Goal: Task Accomplishment & Management: Complete application form

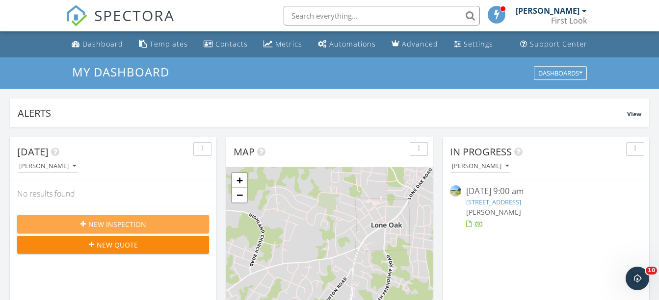
click at [144, 219] on span "New Inspection" at bounding box center [117, 224] width 58 height 10
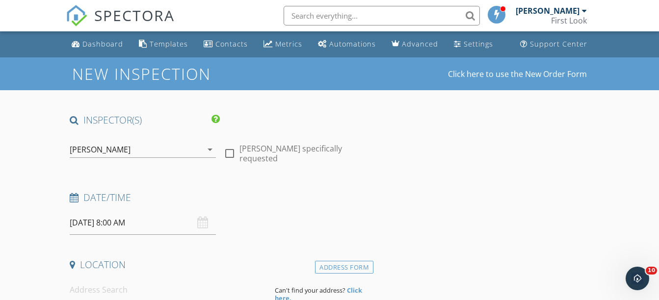
click at [152, 227] on input "09/29/2025 8:00 AM" at bounding box center [143, 223] width 146 height 24
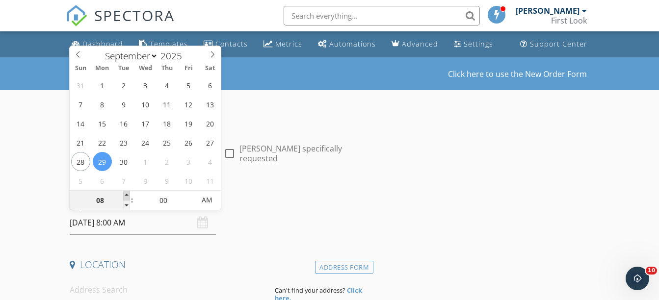
type input "09"
type input "09/29/2025 9:00 AM"
click at [126, 194] on span at bounding box center [126, 196] width 7 height 10
type input "10"
type input "09/29/2025 10:00 AM"
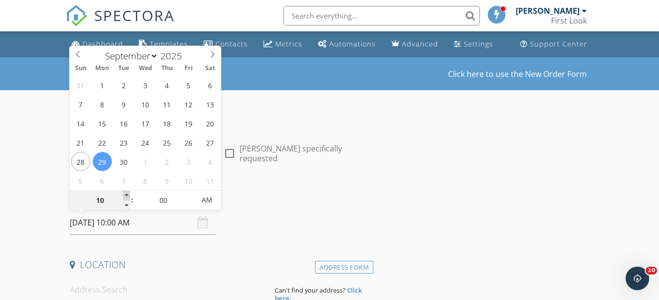
click at [126, 194] on span at bounding box center [126, 196] width 7 height 10
type input "11"
type input "09/29/2025 11:00 AM"
click at [126, 194] on span at bounding box center [126, 196] width 7 height 10
type input "12"
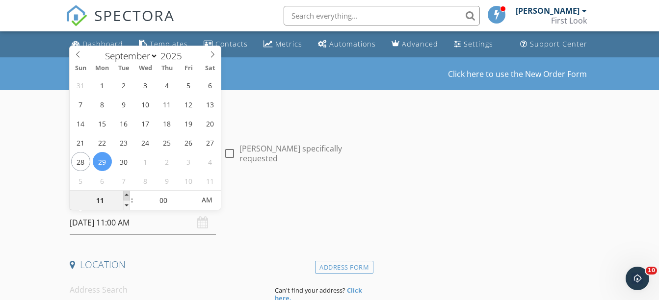
type input "09/29/2025 12:00 PM"
click at [126, 194] on span at bounding box center [126, 196] width 7 height 10
type input "01"
type input "09/29/2025 1:00 PM"
click at [126, 194] on span at bounding box center [126, 196] width 7 height 10
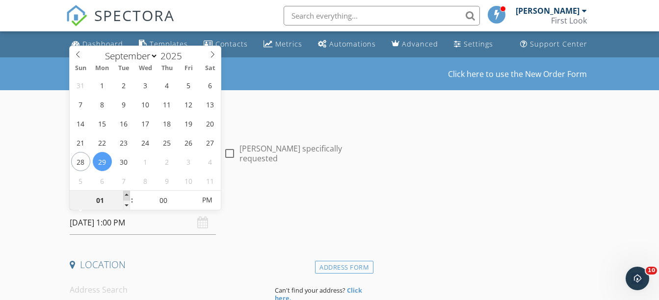
type input "02"
type input "09/29/2025 2:00 PM"
click at [126, 194] on span at bounding box center [126, 196] width 7 height 10
type input "03"
type input "09/29/2025 3:00 PM"
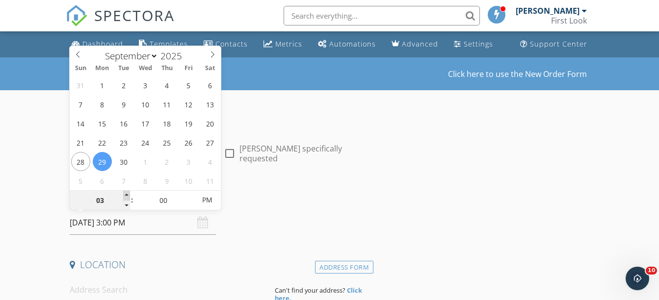
click at [126, 194] on span at bounding box center [126, 196] width 7 height 10
type input "04"
type input "09/29/2025 4:00 PM"
click at [126, 194] on span at bounding box center [126, 196] width 7 height 10
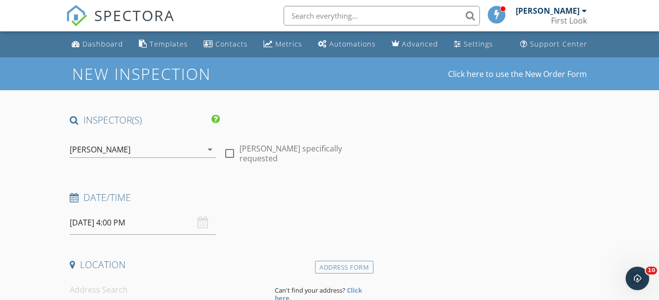
click at [268, 202] on h4 "Date/Time" at bounding box center [220, 197] width 300 height 13
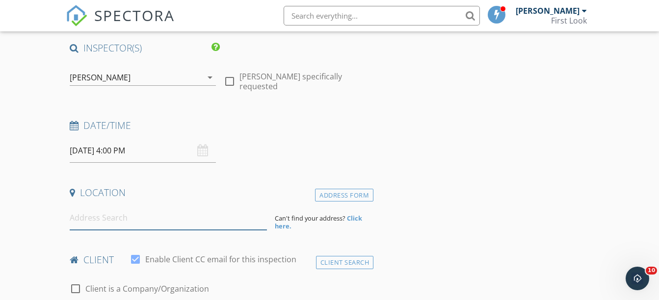
click at [99, 223] on input at bounding box center [168, 218] width 197 height 24
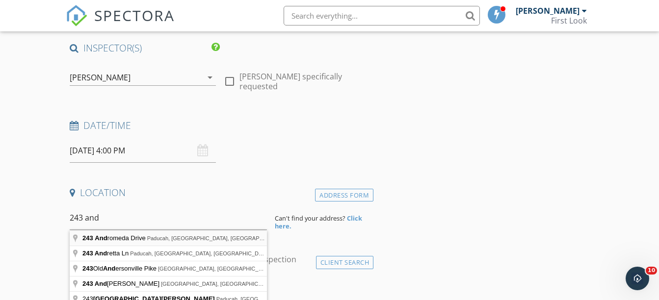
type input "243 Andromeda Drive, Paducah, KY, USA"
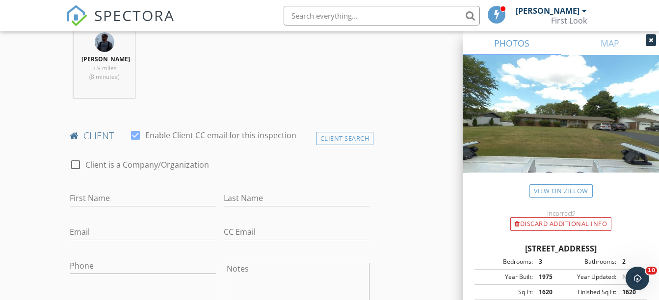
scroll to position [427, 0]
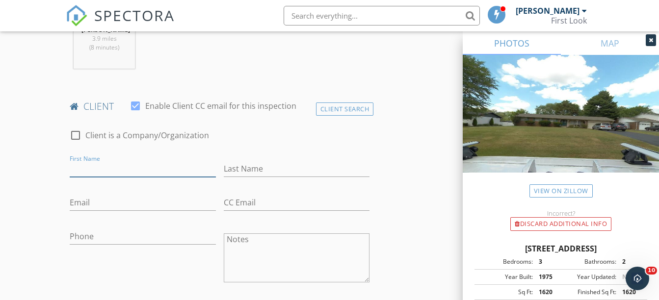
click at [105, 171] on input "First Name" at bounding box center [143, 169] width 146 height 16
type input "Will"
click at [241, 164] on input "Last Name" at bounding box center [297, 169] width 146 height 16
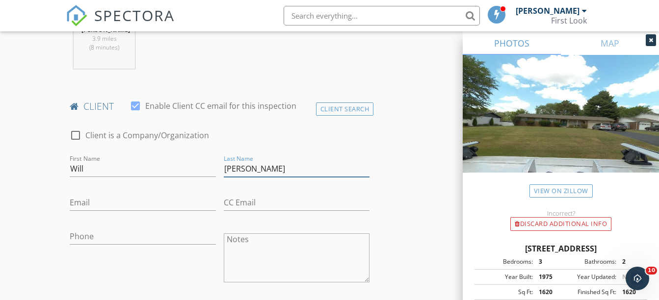
type input "Barker"
click at [121, 204] on input "Email" at bounding box center [143, 203] width 146 height 16
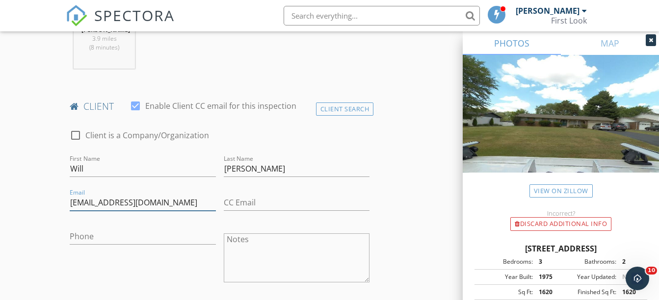
type input "willkevin223@gmail.com"
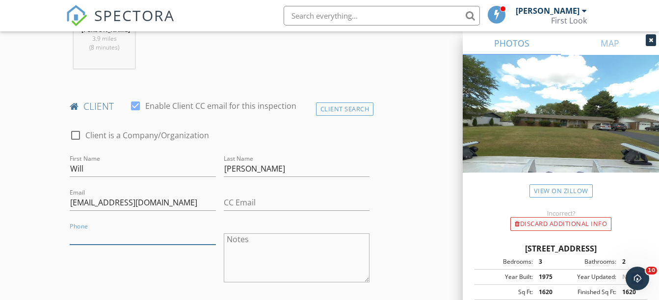
click at [100, 232] on input "Phone" at bounding box center [143, 237] width 146 height 16
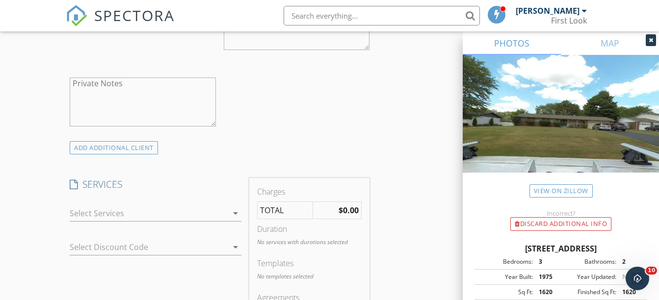
scroll to position [662, 0]
type input "270-559-3019"
click at [238, 214] on icon "arrow_drop_down" at bounding box center [236, 211] width 12 height 12
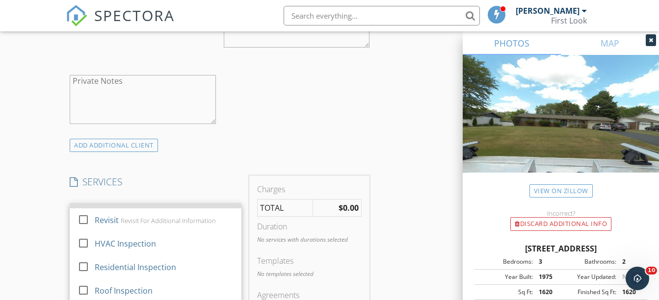
scroll to position [57, 0]
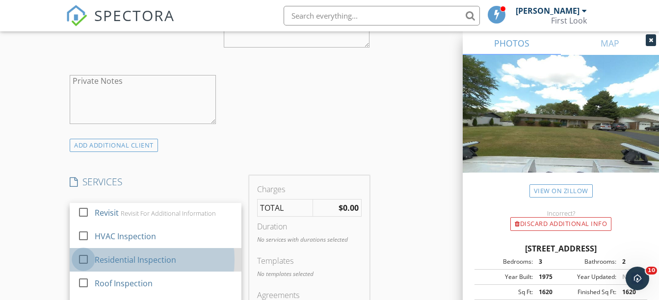
click at [81, 259] on div at bounding box center [83, 259] width 17 height 17
checkbox input "false"
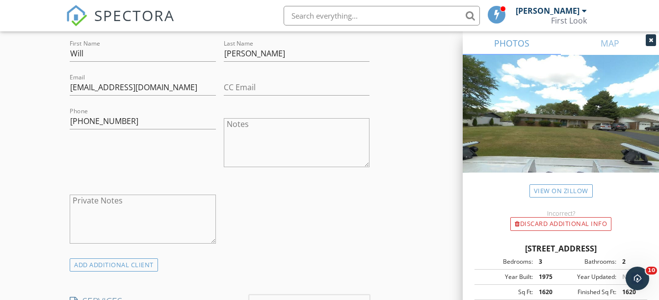
scroll to position [541, 0]
drag, startPoint x: 34, startPoint y: 239, endPoint x: 30, endPoint y: 261, distance: 22.4
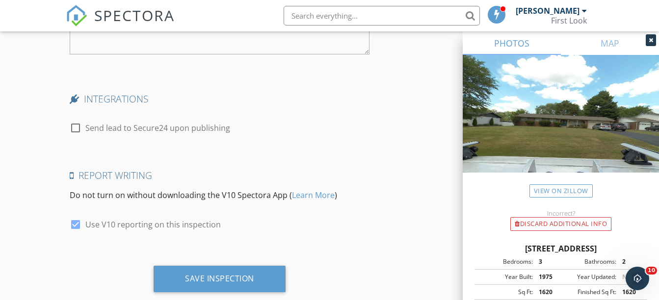
scroll to position [1530, 0]
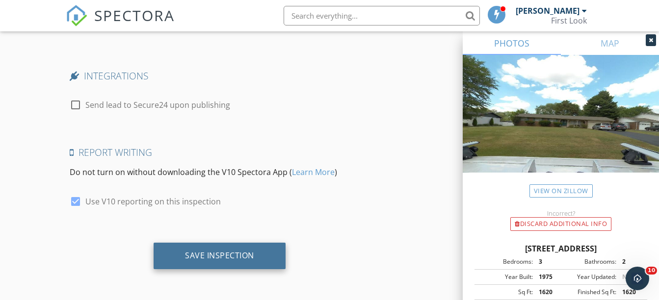
click at [218, 262] on div "Save Inspection" at bounding box center [220, 256] width 132 height 27
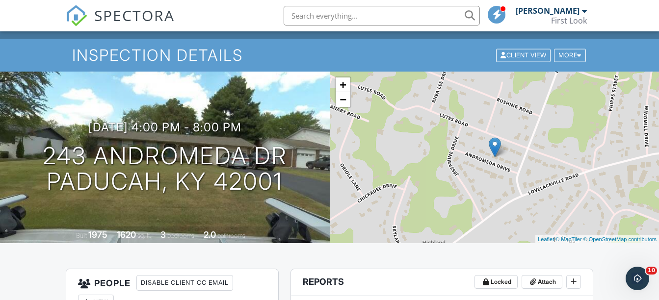
scroll to position [20, 0]
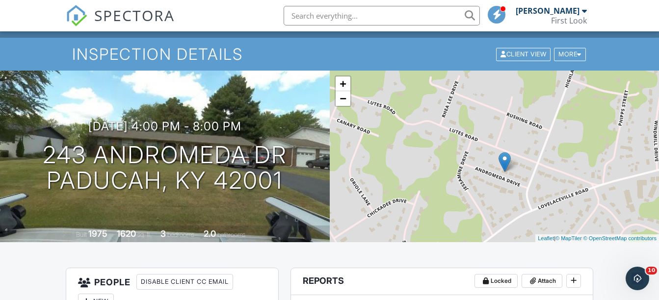
drag, startPoint x: 456, startPoint y: 155, endPoint x: 465, endPoint y: 172, distance: 19.8
click at [465, 172] on div "+ − Leaflet | © MapTiler © OpenStreetMap contributors" at bounding box center [495, 157] width 330 height 172
click at [625, 22] on nav "SPECTORA Tim Stewart First Look Role: Inspector Change Role Dashboard New Inspe…" at bounding box center [329, 15] width 659 height 31
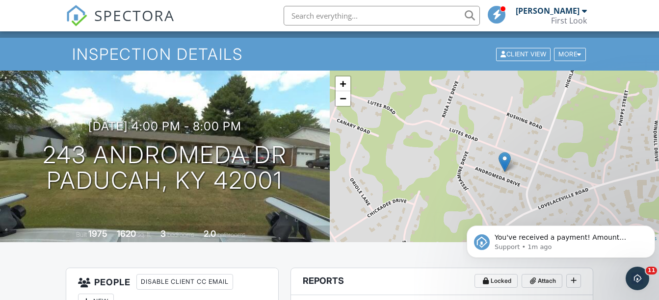
scroll to position [0, 0]
